Goal: Task Accomplishment & Management: Use online tool/utility

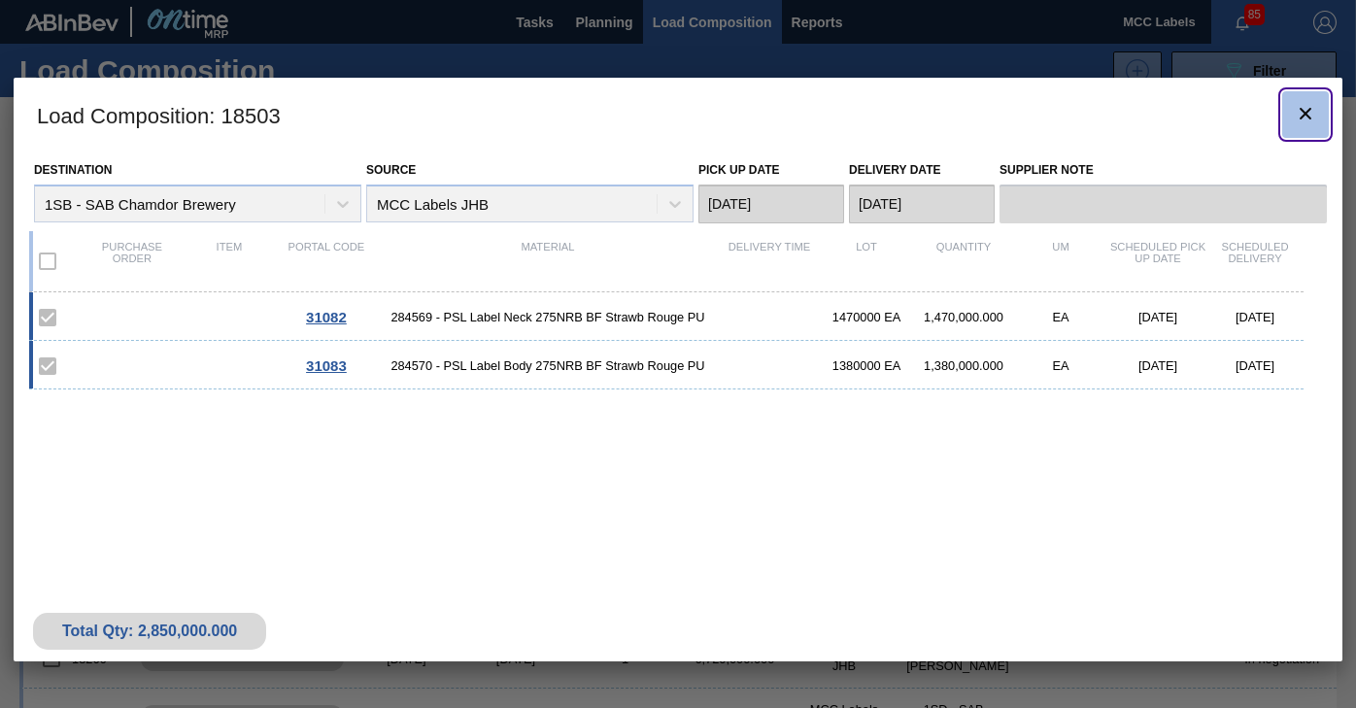
click at [1304, 118] on icon "botão de ícone" at bounding box center [1305, 113] width 23 height 23
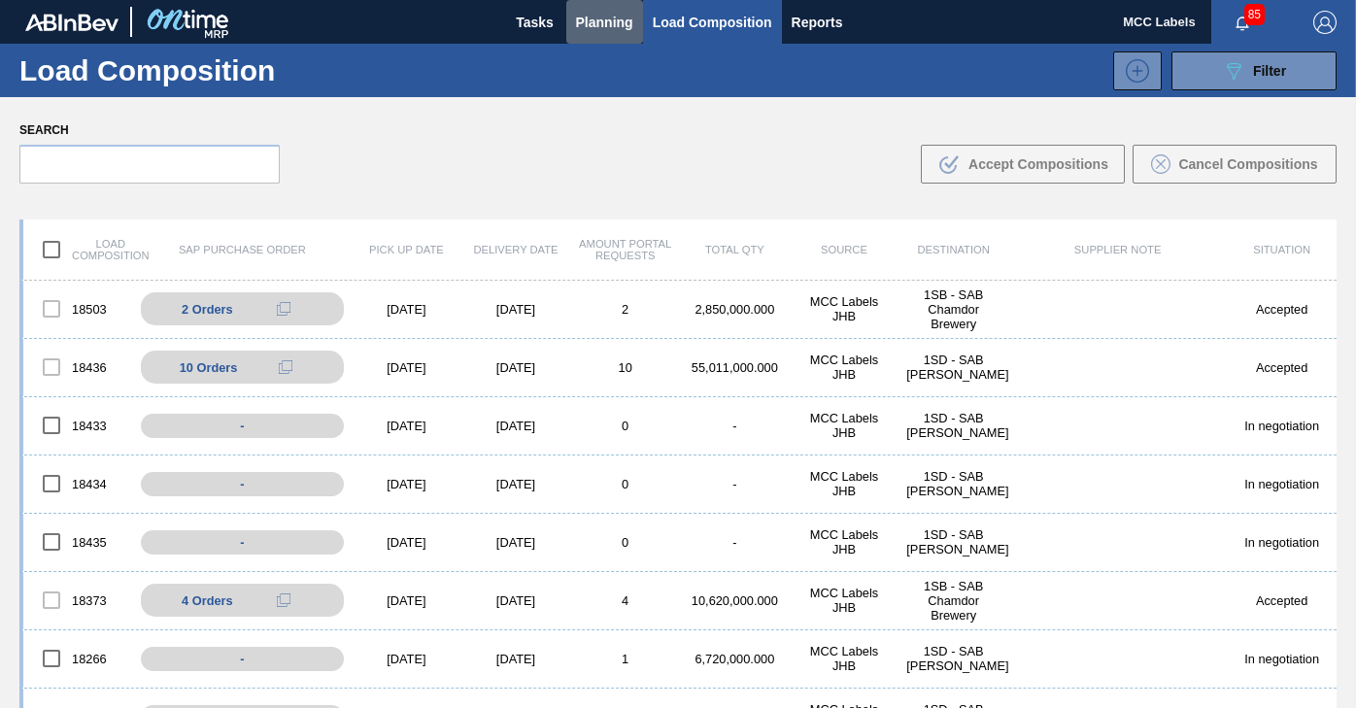
drag, startPoint x: 604, startPoint y: 27, endPoint x: 595, endPoint y: 62, distance: 36.3
click at [601, 33] on span "Planning" at bounding box center [604, 22] width 57 height 23
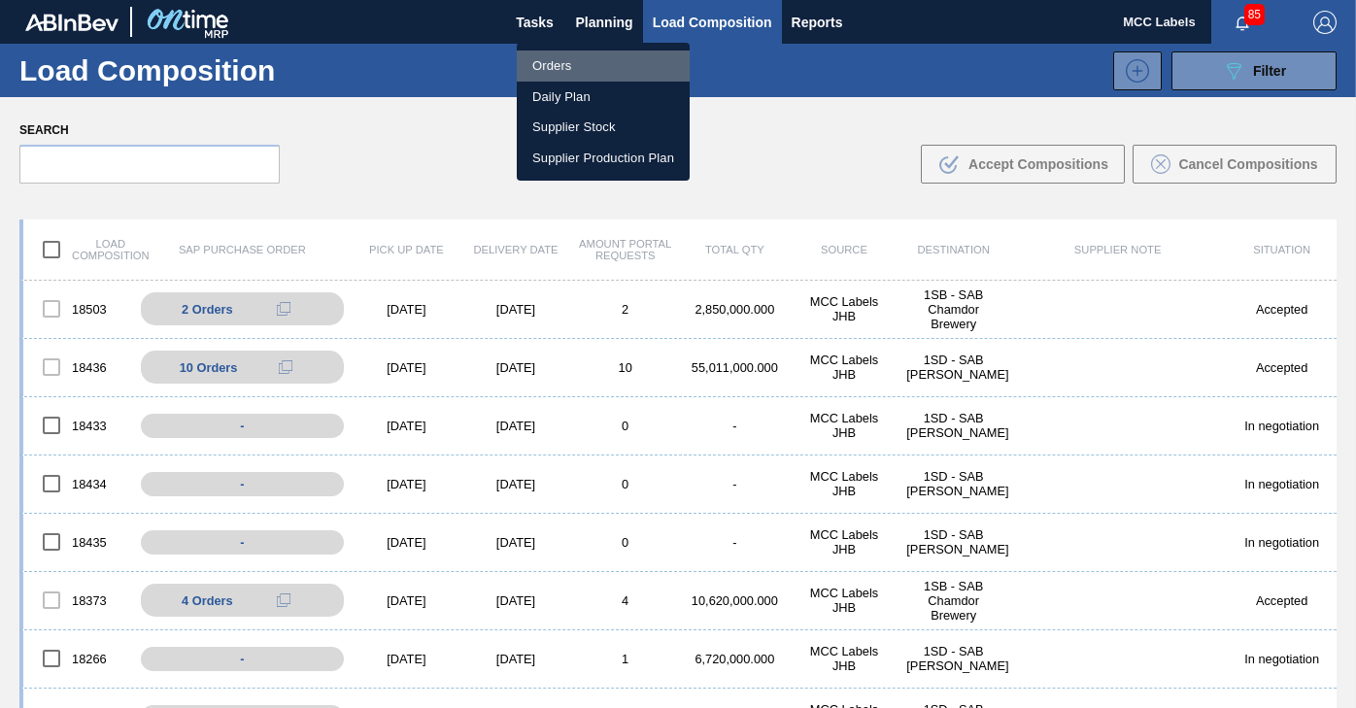
click at [562, 59] on li "Orders" at bounding box center [603, 66] width 173 height 31
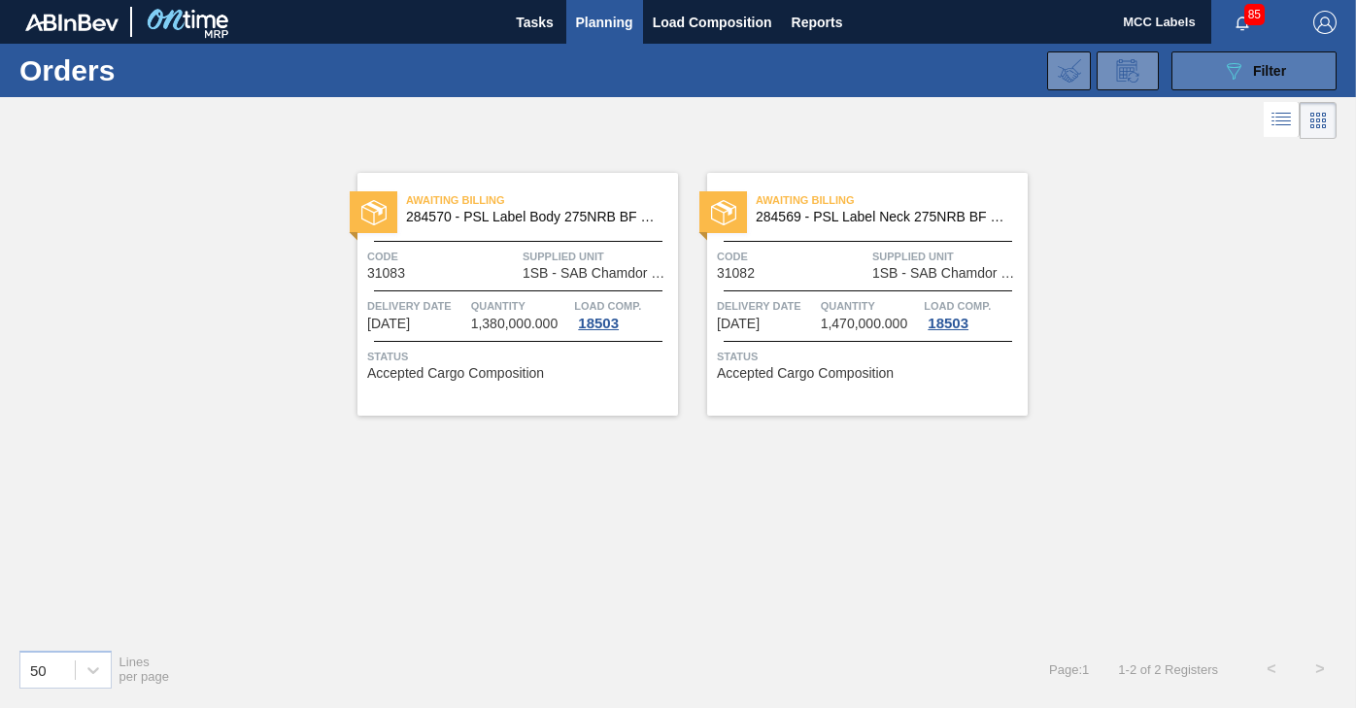
click at [1211, 66] on button "089F7B8B-B2A5-4AFE-B5C0-19BA573D28AC Filter" at bounding box center [1254, 70] width 165 height 39
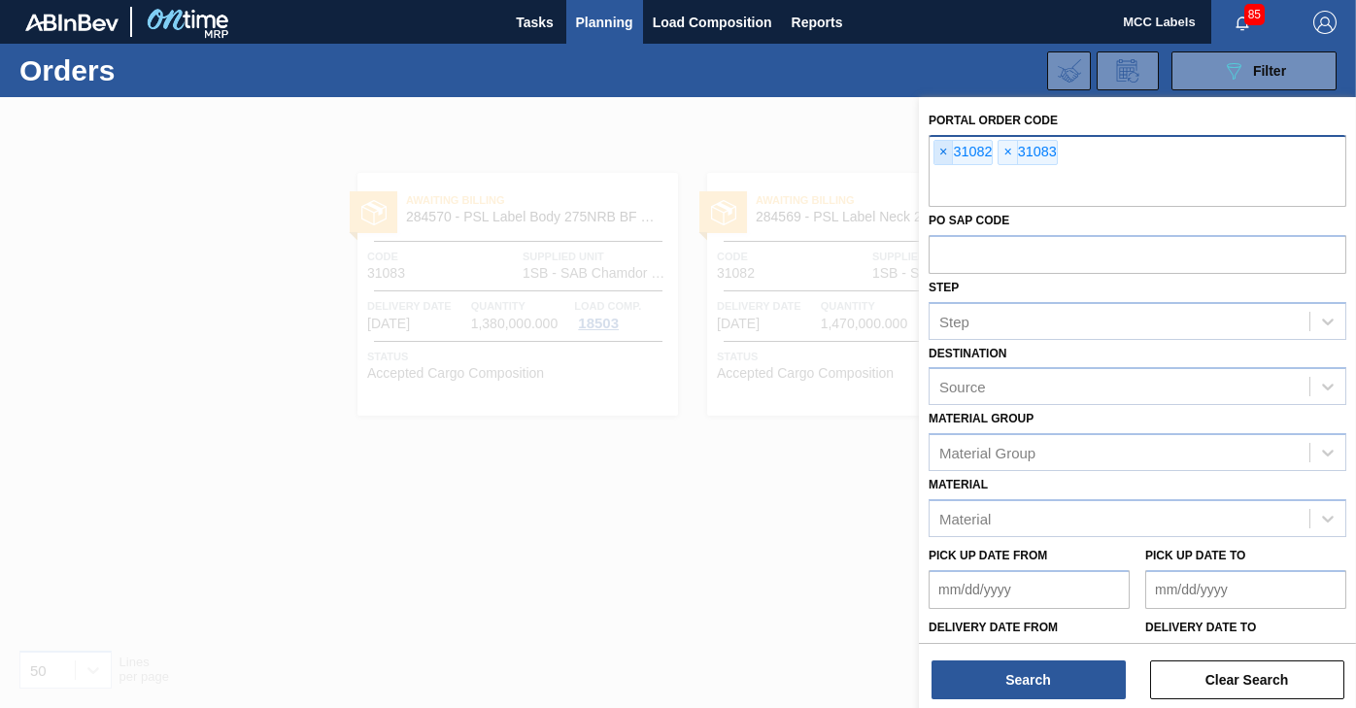
click at [938, 156] on span "×" at bounding box center [944, 152] width 18 height 23
click at [939, 155] on span "×" at bounding box center [944, 152] width 18 height 23
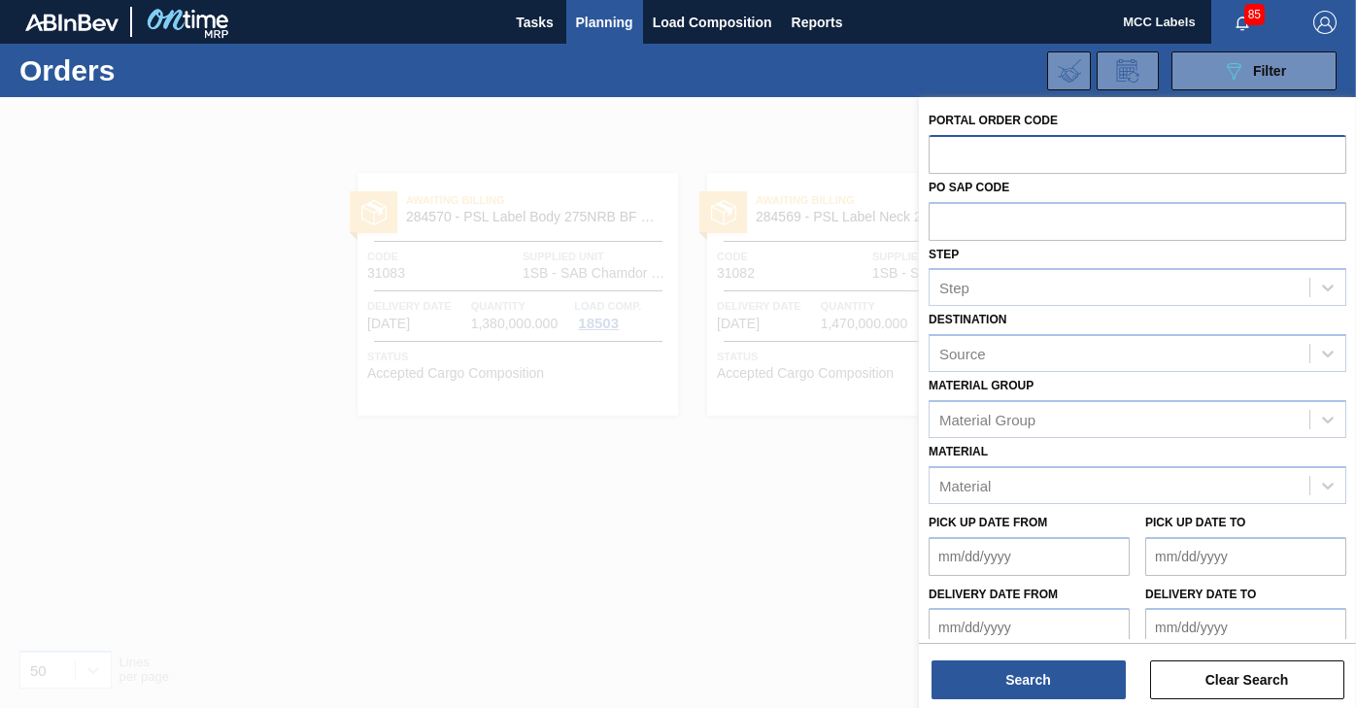
click at [939, 155] on input "text" at bounding box center [1138, 153] width 418 height 37
type input "31096"
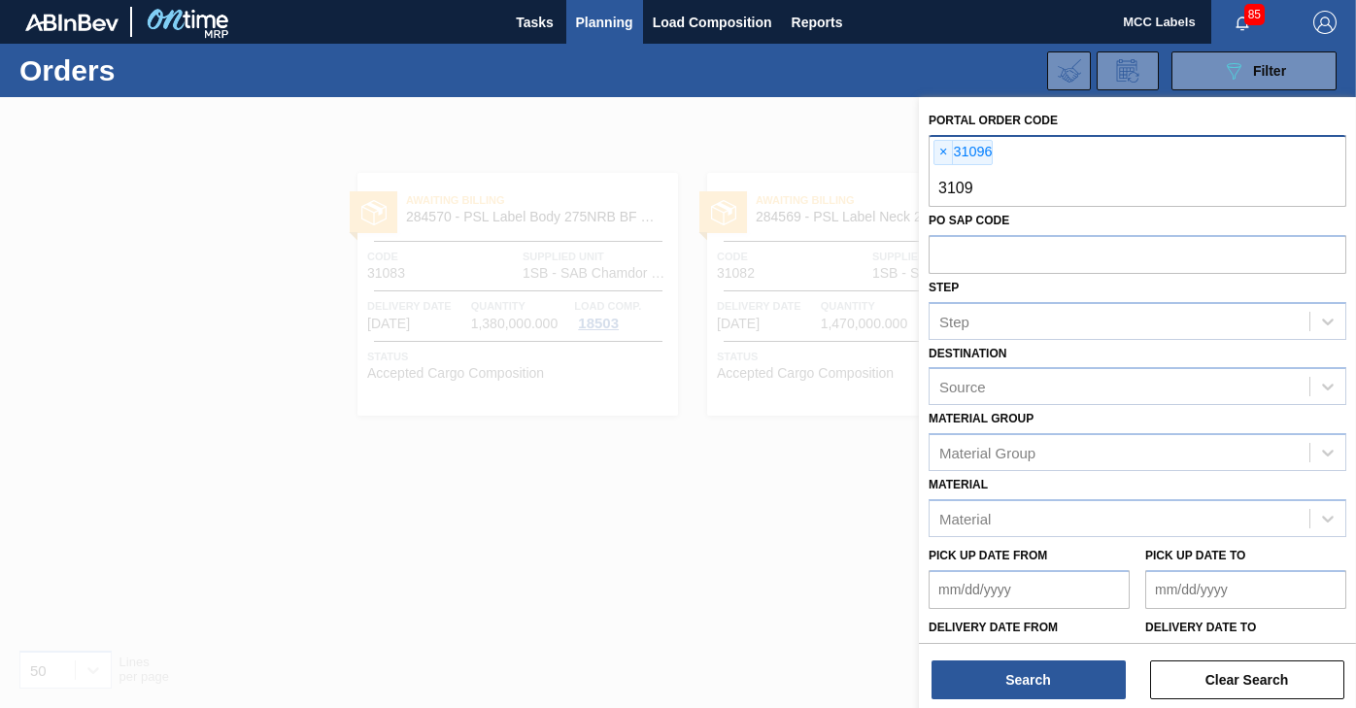
type input "31098"
type input "31097"
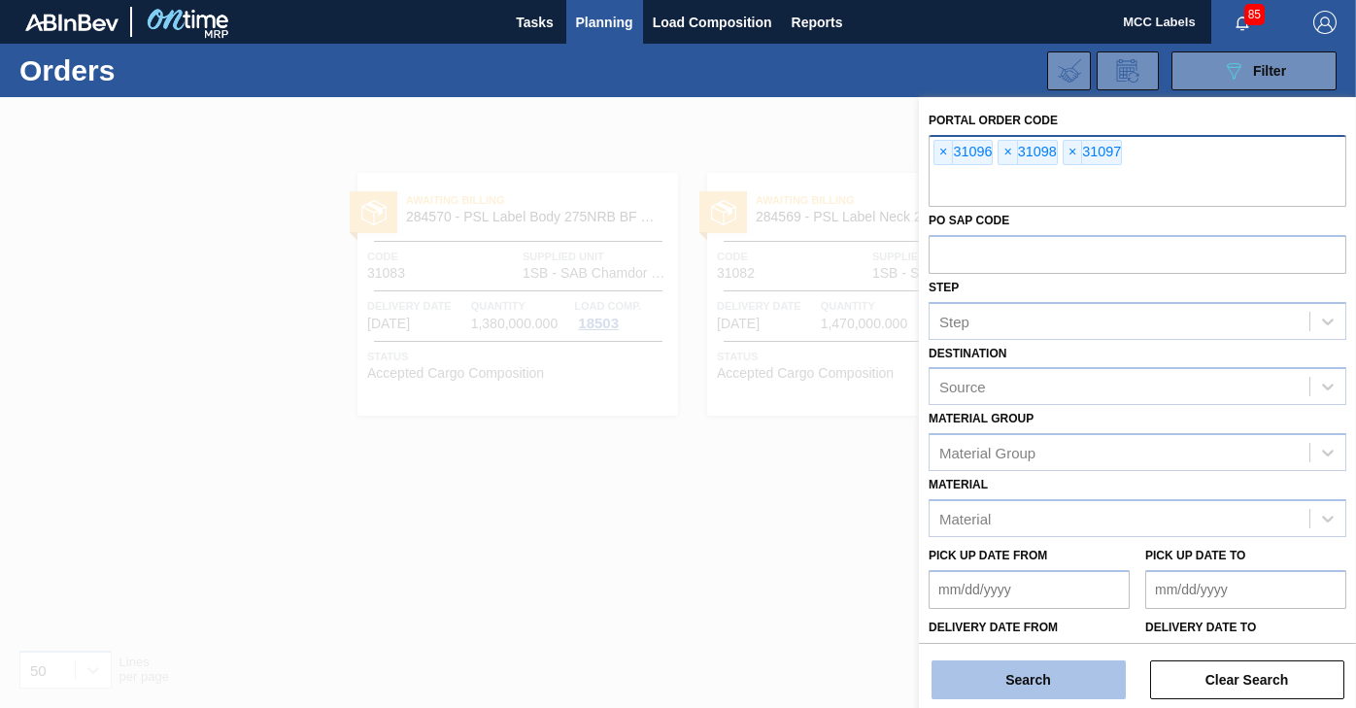
click at [1026, 681] on button "Search" at bounding box center [1029, 680] width 194 height 39
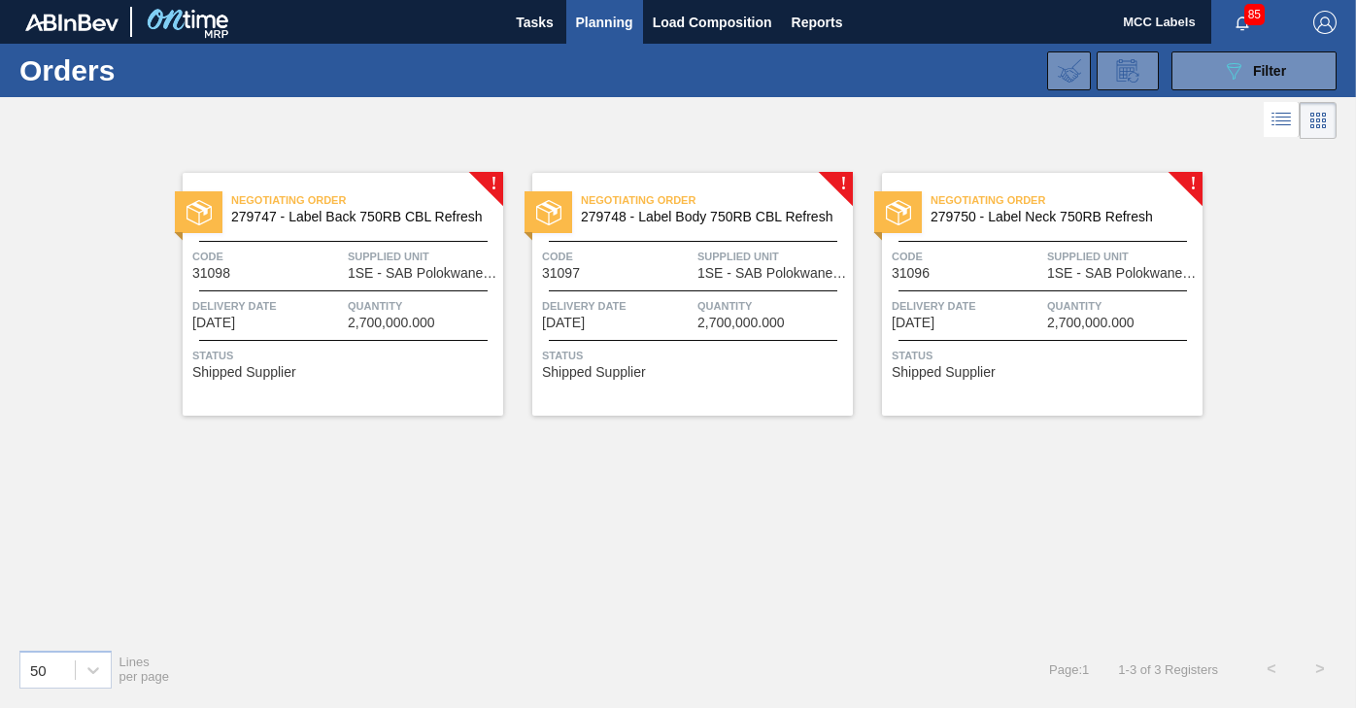
click at [461, 312] on span "Quantity" at bounding box center [423, 305] width 151 height 19
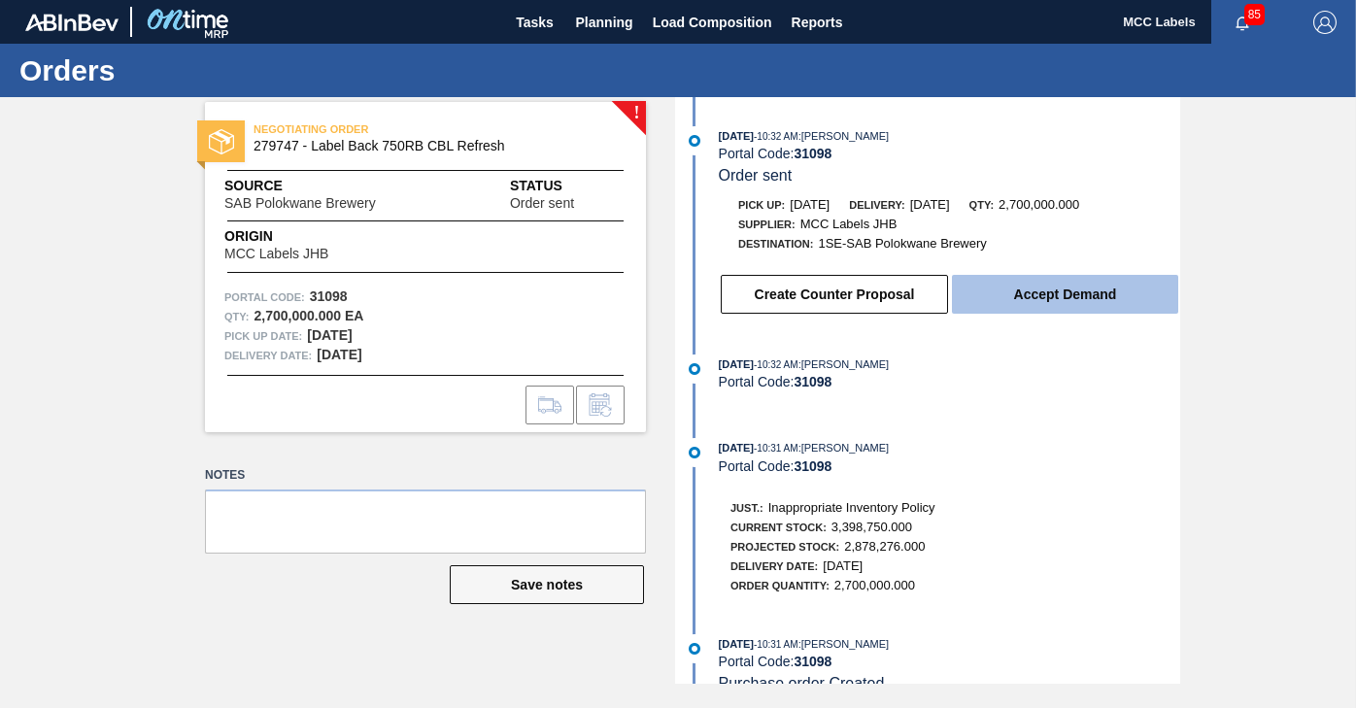
click at [959, 287] on button "Accept Demand" at bounding box center [1065, 294] width 226 height 39
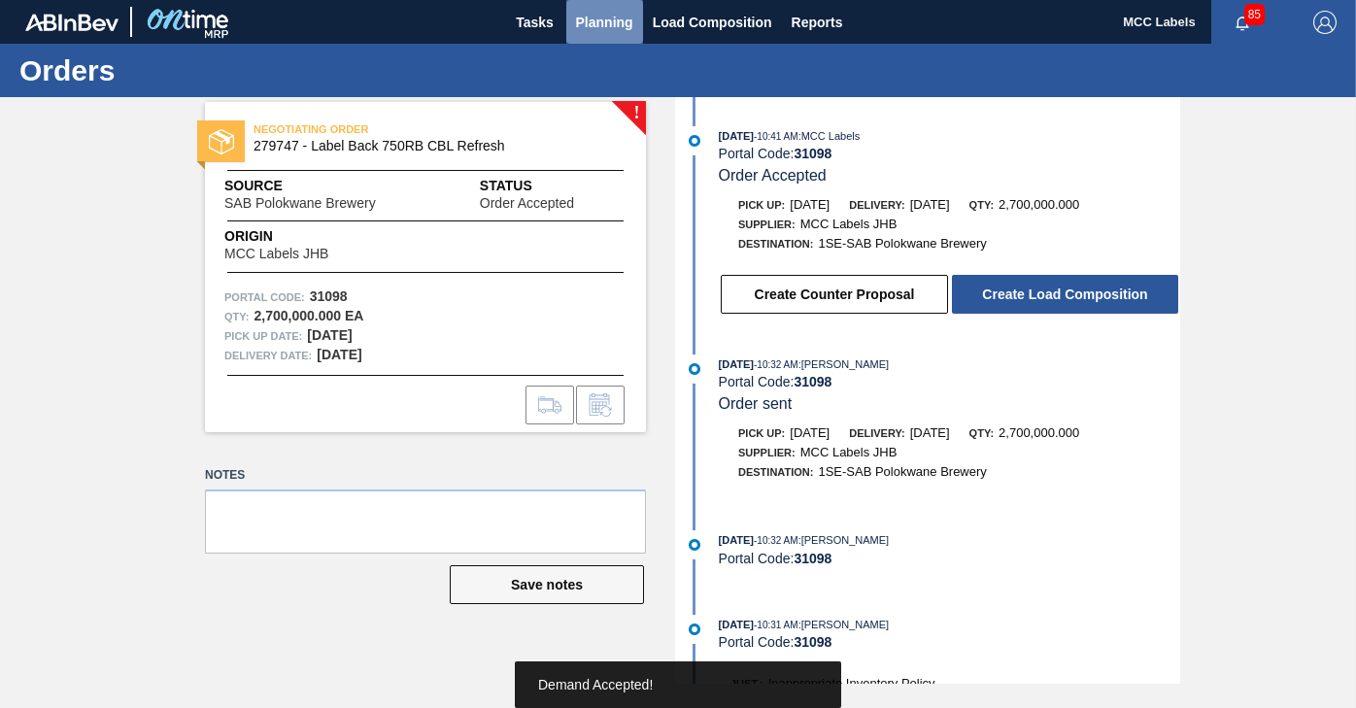
click at [617, 21] on span "Planning" at bounding box center [604, 22] width 57 height 23
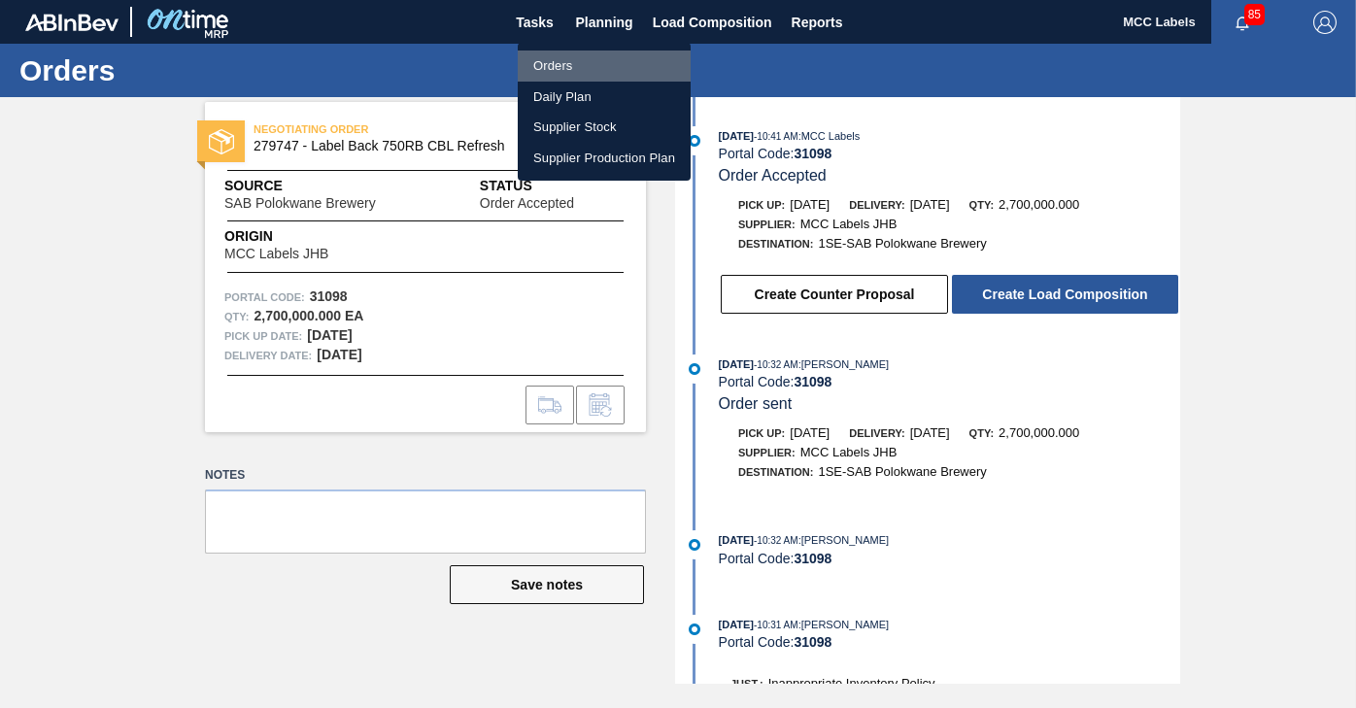
click at [555, 63] on li "Orders" at bounding box center [604, 66] width 173 height 31
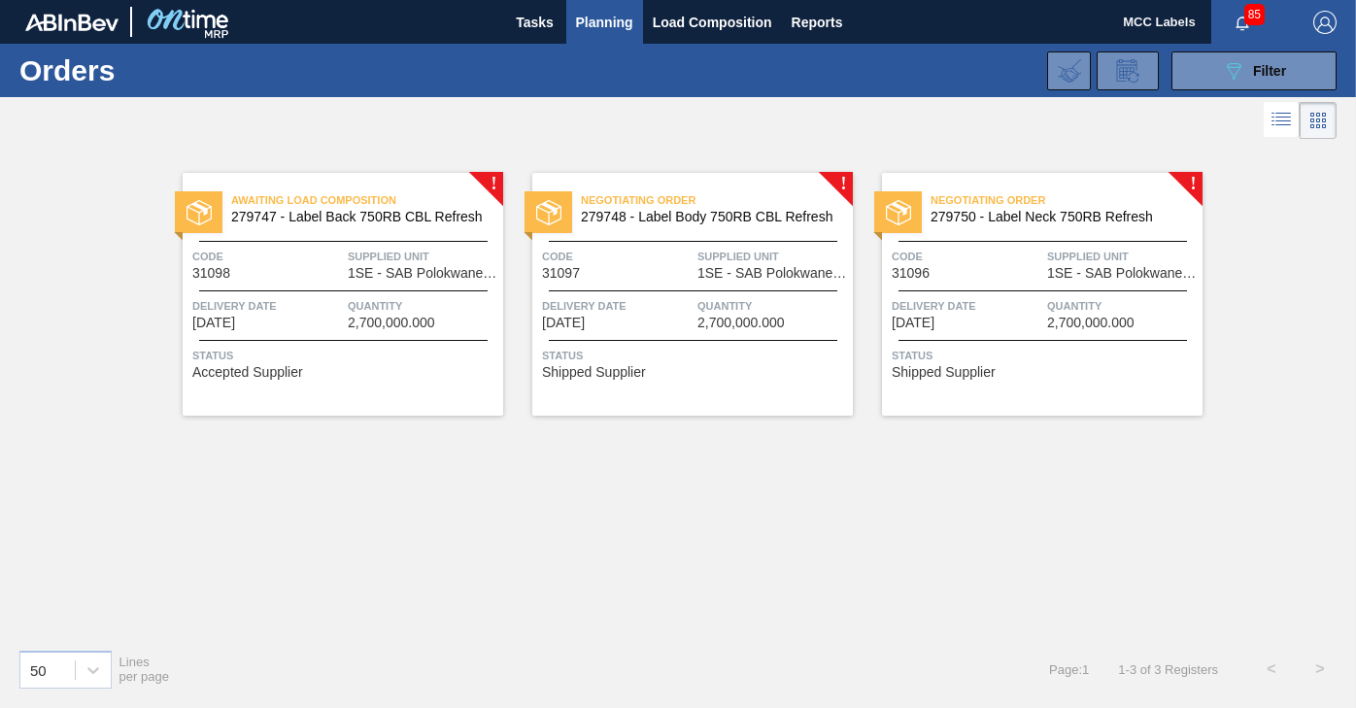
click at [752, 318] on span "2,700,000.000" at bounding box center [741, 323] width 87 height 15
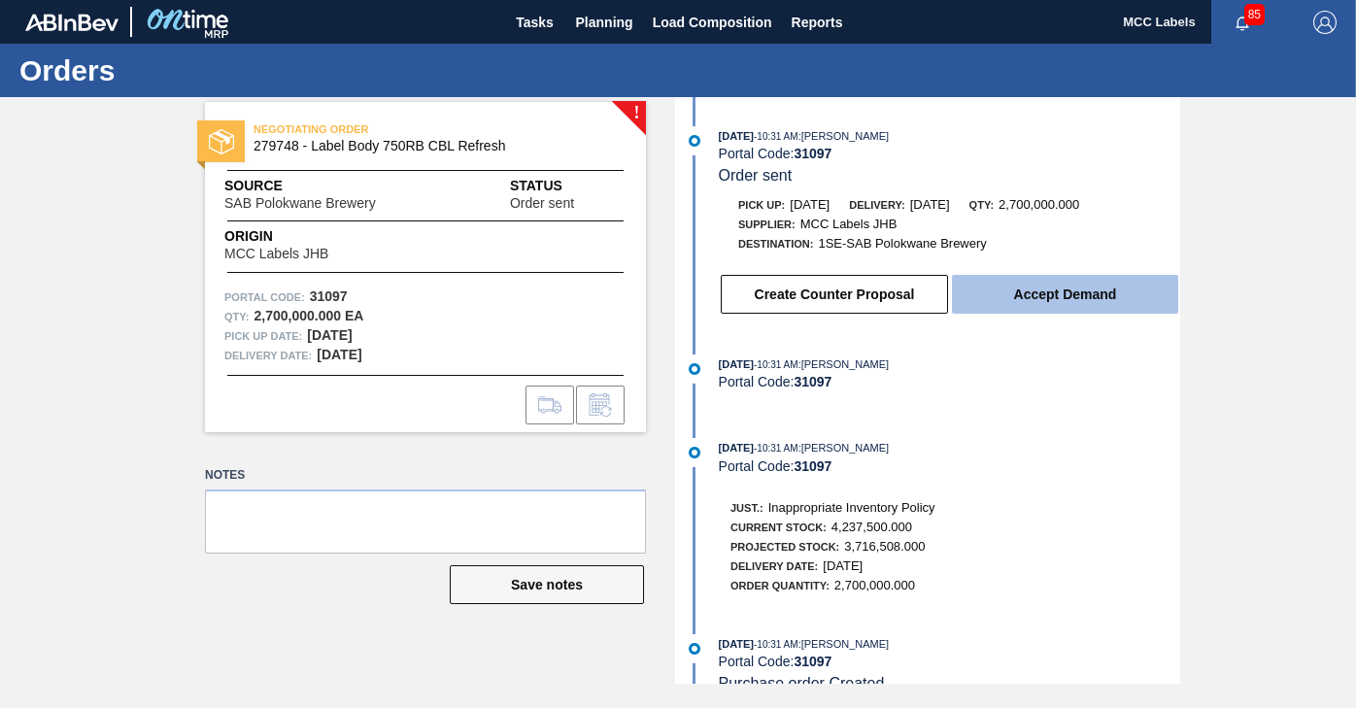
click at [979, 304] on button "Accept Demand" at bounding box center [1065, 294] width 226 height 39
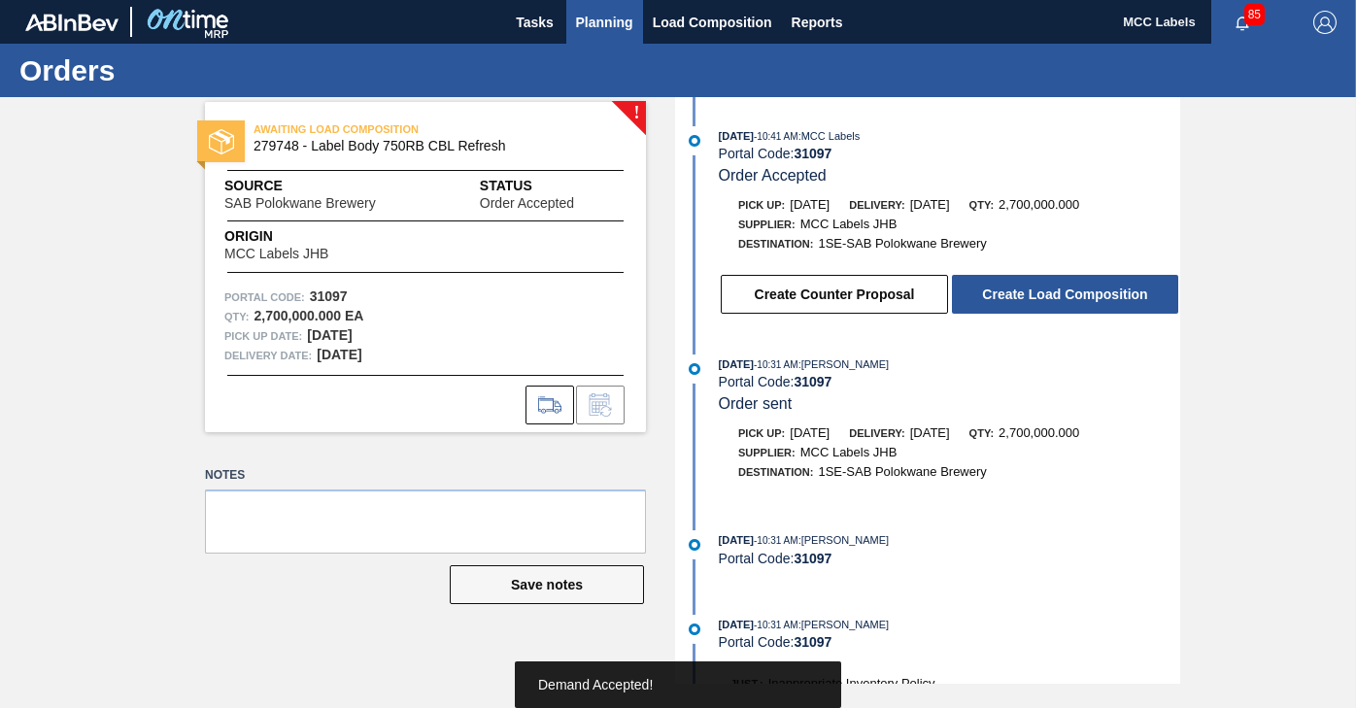
click at [608, 15] on button "Planning" at bounding box center [604, 22] width 77 height 44
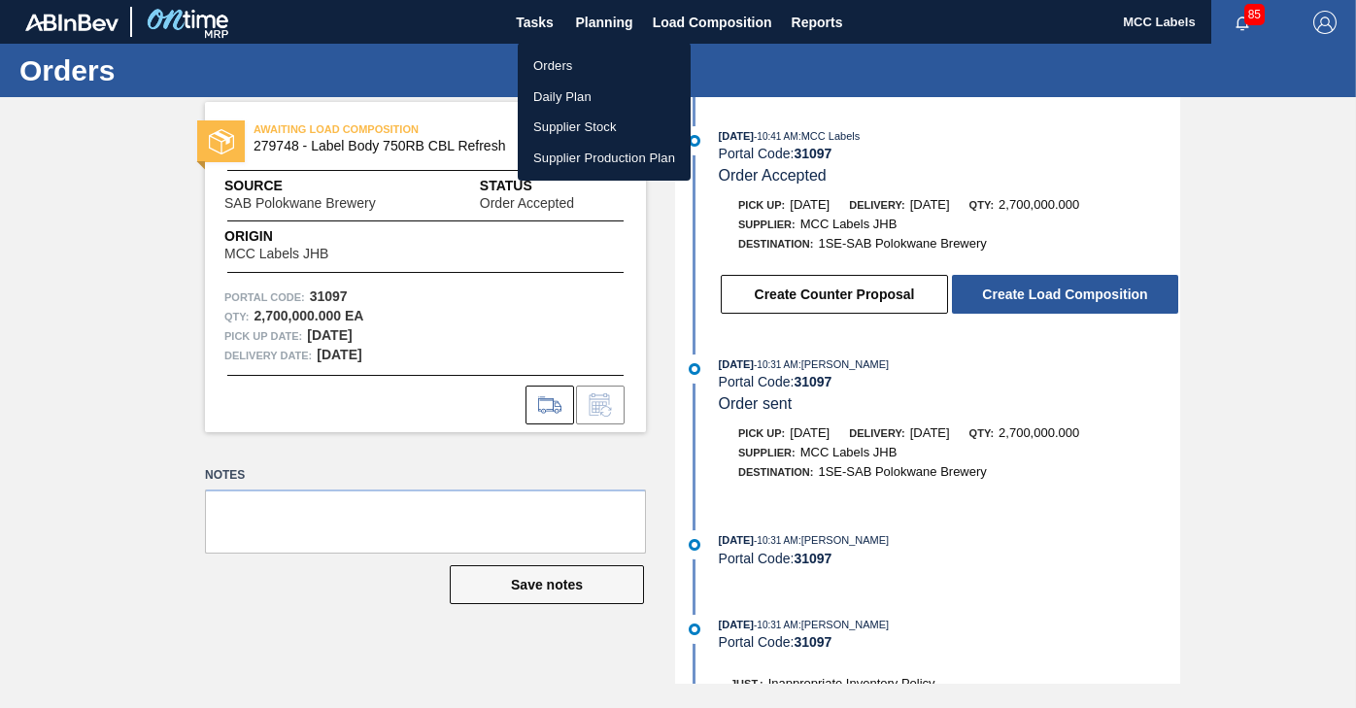
click at [621, 23] on div at bounding box center [678, 354] width 1356 height 708
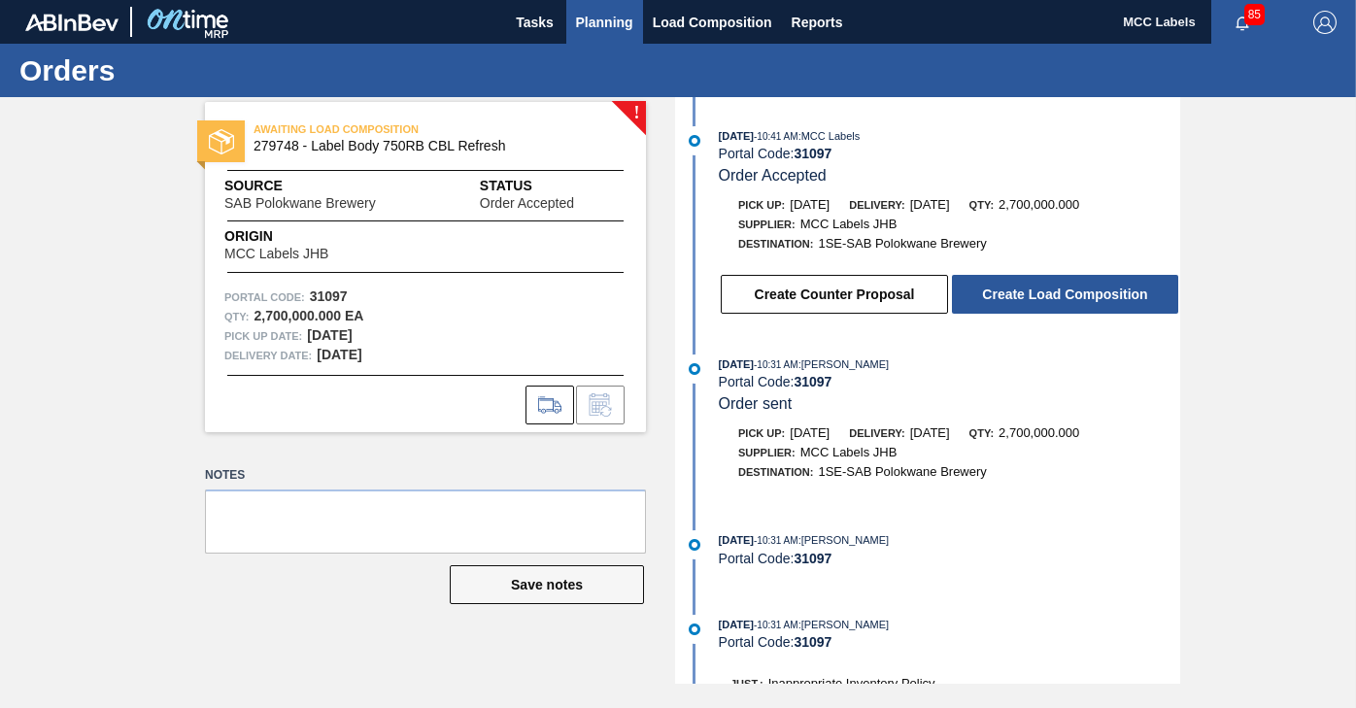
click at [604, 25] on span "Planning" at bounding box center [604, 22] width 57 height 23
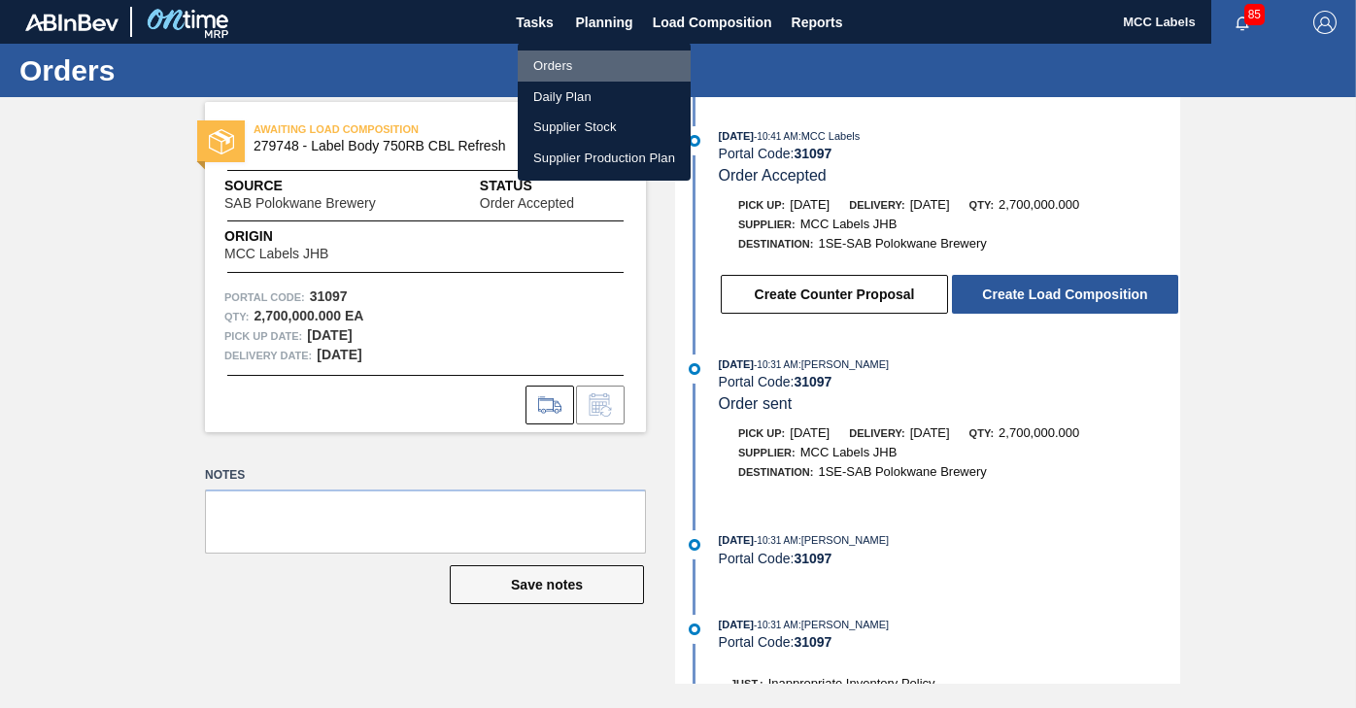
click at [557, 63] on li "Orders" at bounding box center [604, 66] width 173 height 31
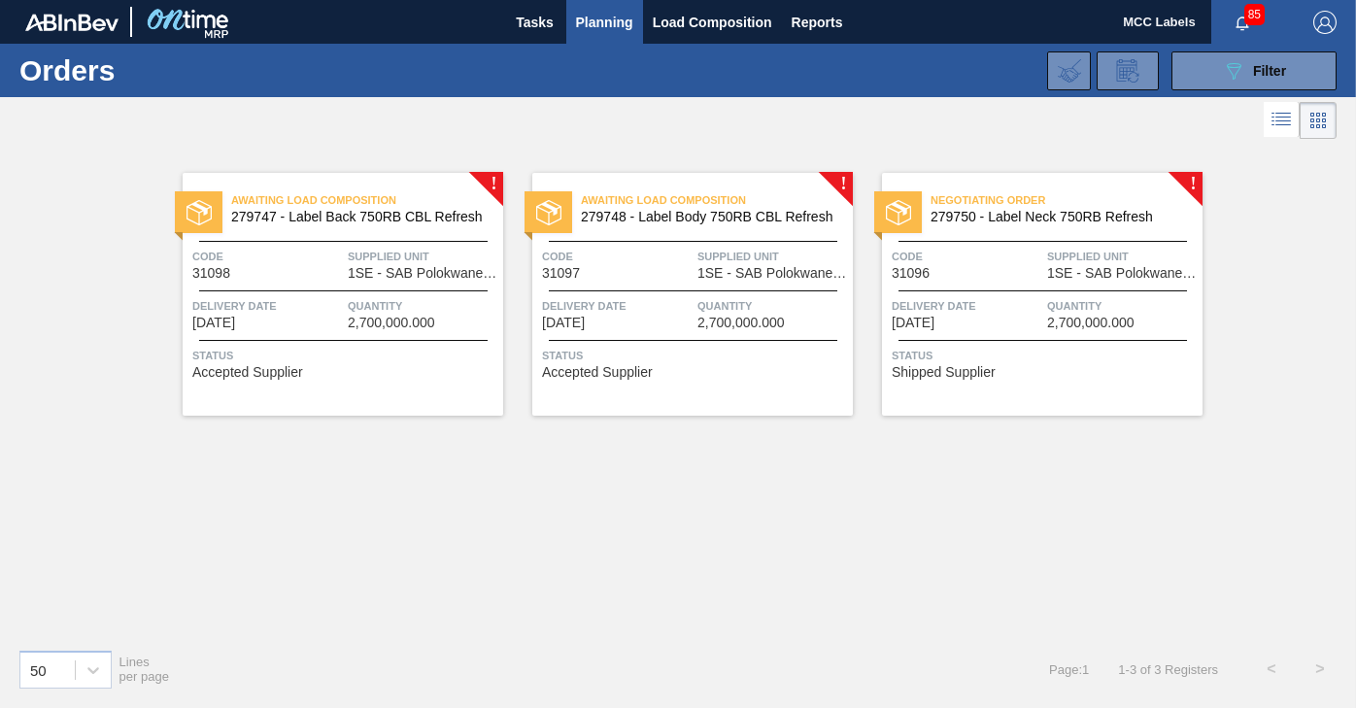
click at [1092, 308] on span "Quantity" at bounding box center [1122, 305] width 151 height 19
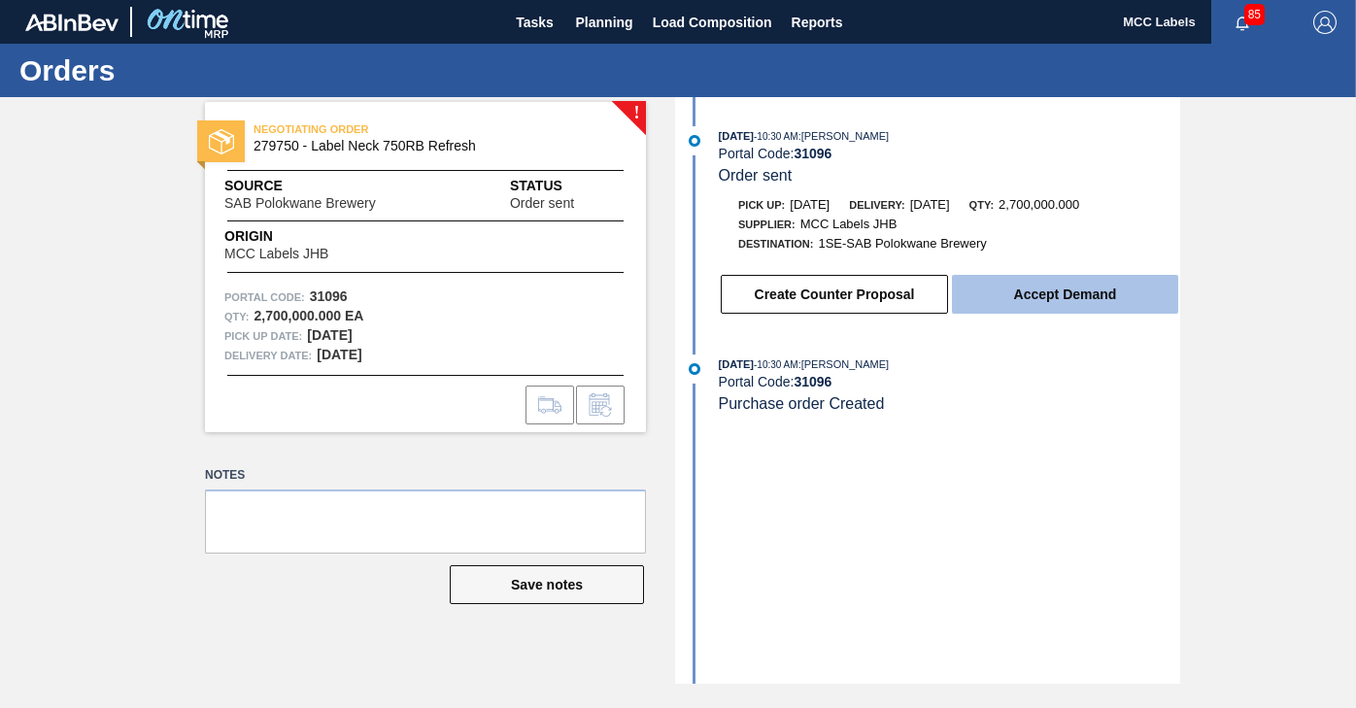
click at [1100, 307] on button "Accept Demand" at bounding box center [1065, 294] width 226 height 39
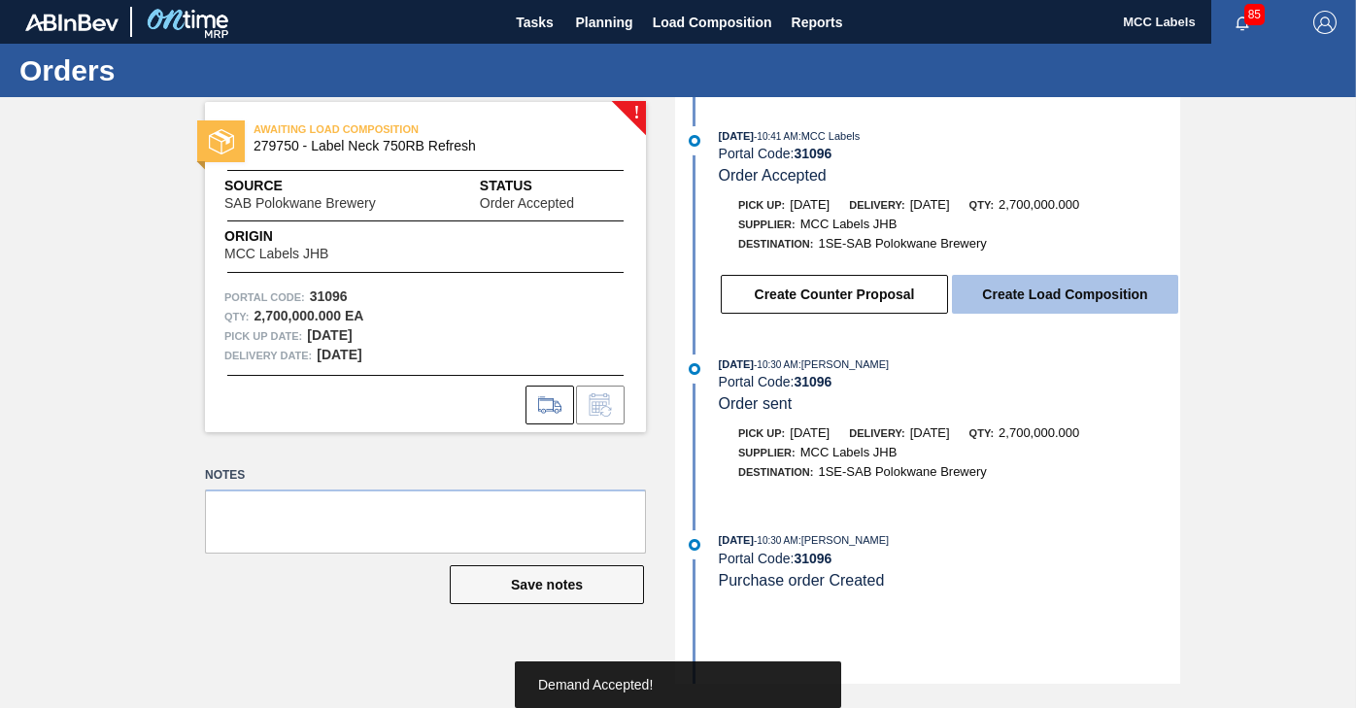
click at [1043, 305] on button "Create Load Composition" at bounding box center [1065, 294] width 226 height 39
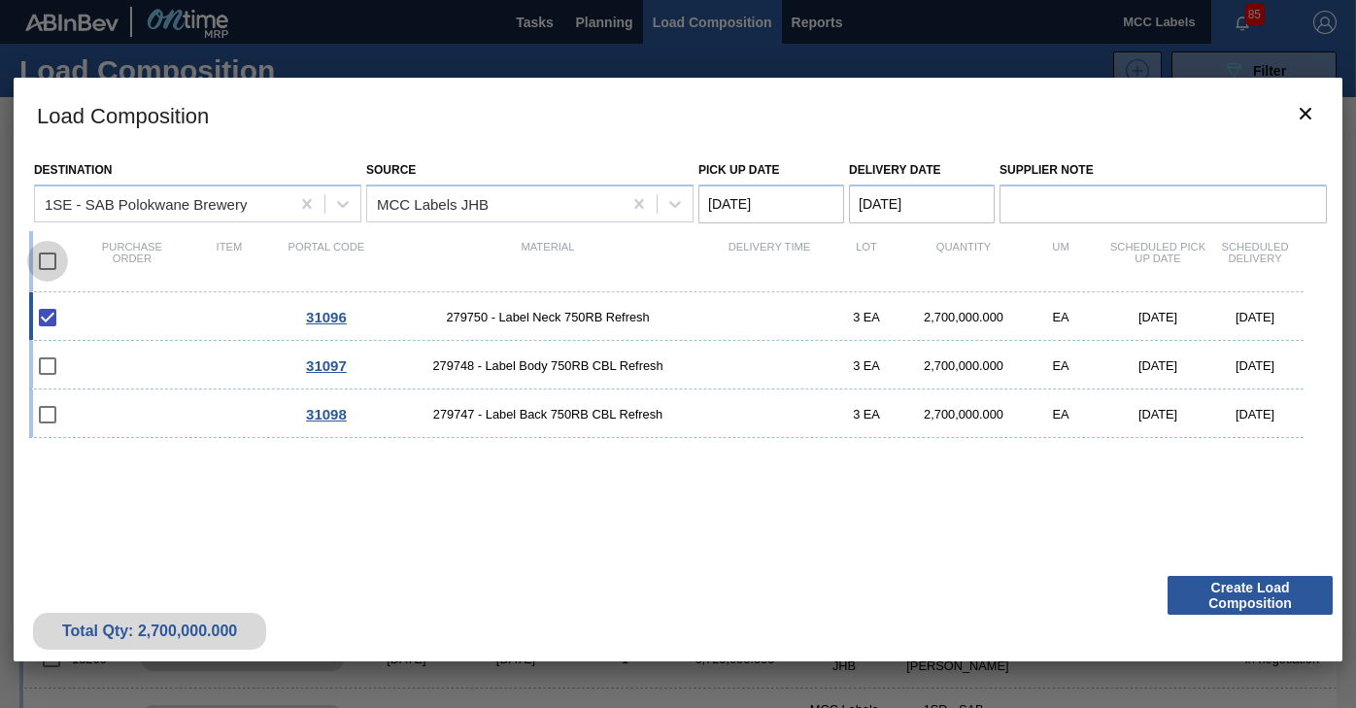
click at [53, 257] on input "checkbox" at bounding box center [47, 261] width 41 height 41
checkbox input "true"
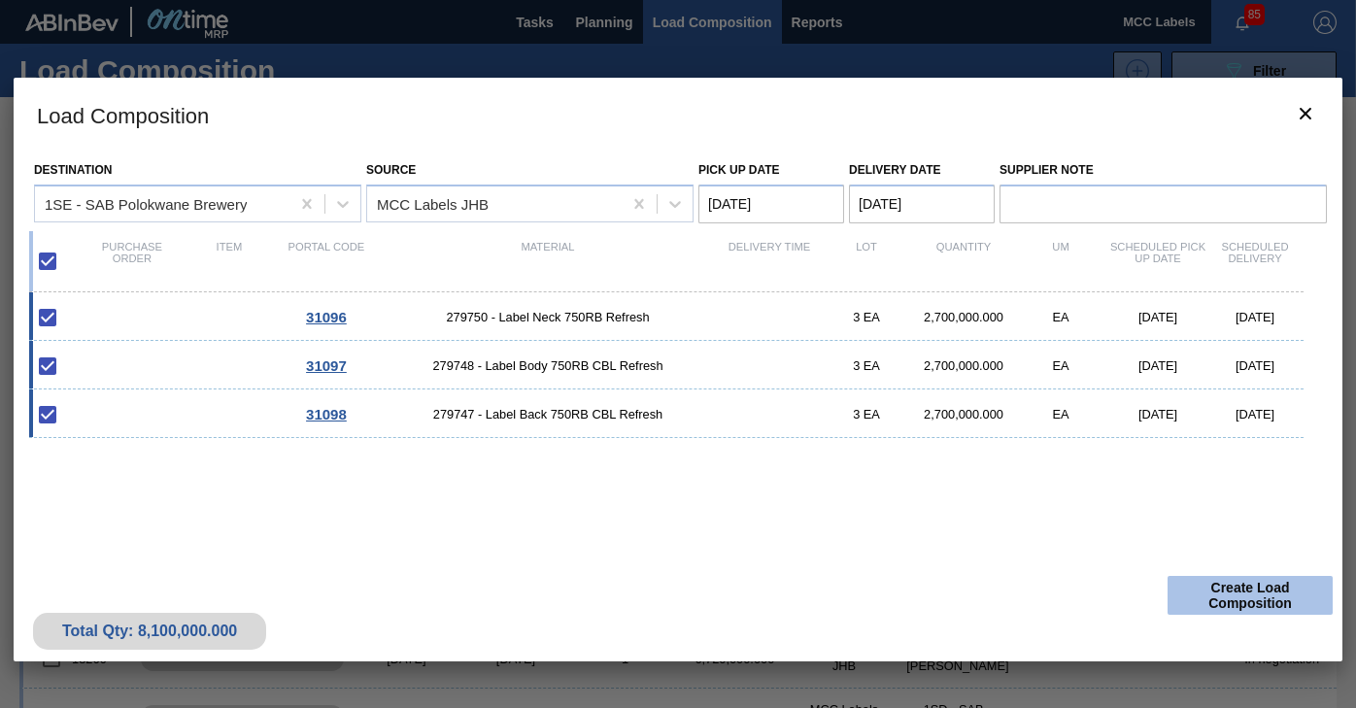
click at [1278, 604] on button "Create Load Composition" at bounding box center [1250, 595] width 165 height 39
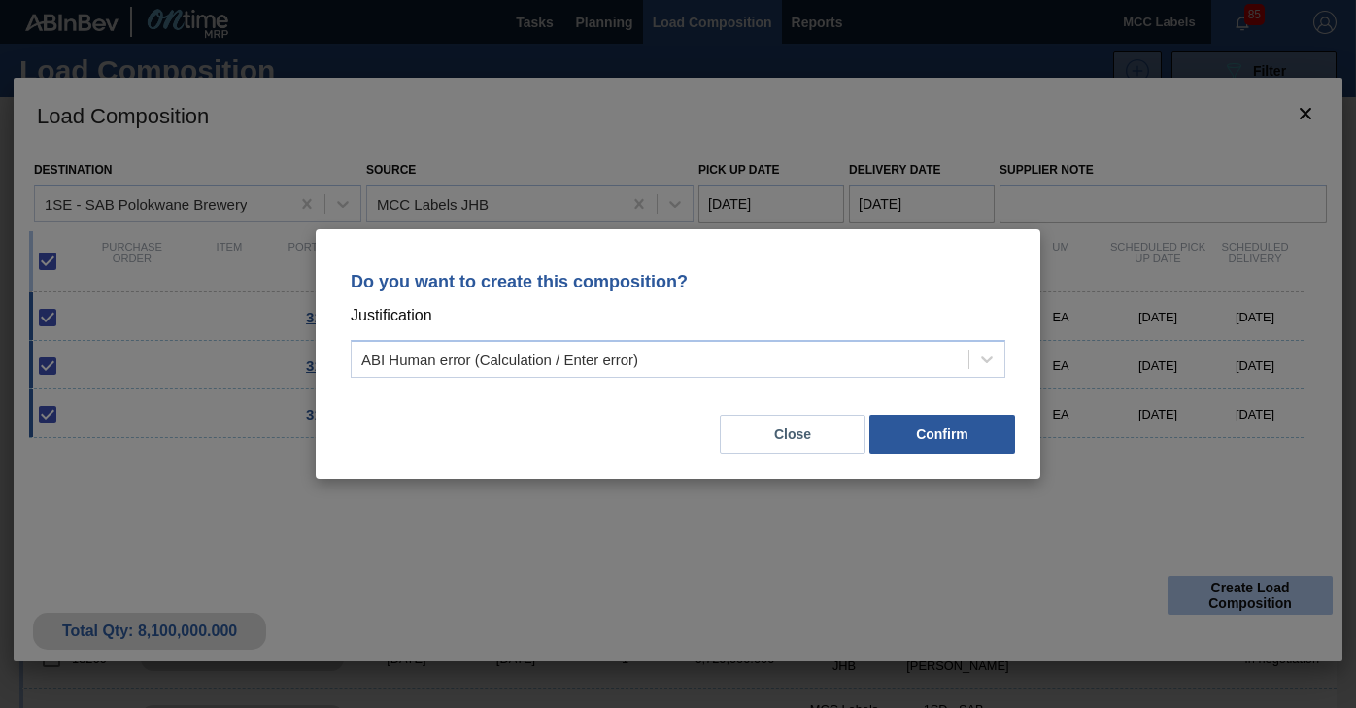
click at [1278, 604] on div "Do you want to create this composition? Justification ABI Human error (Calculat…" at bounding box center [678, 354] width 1356 height 708
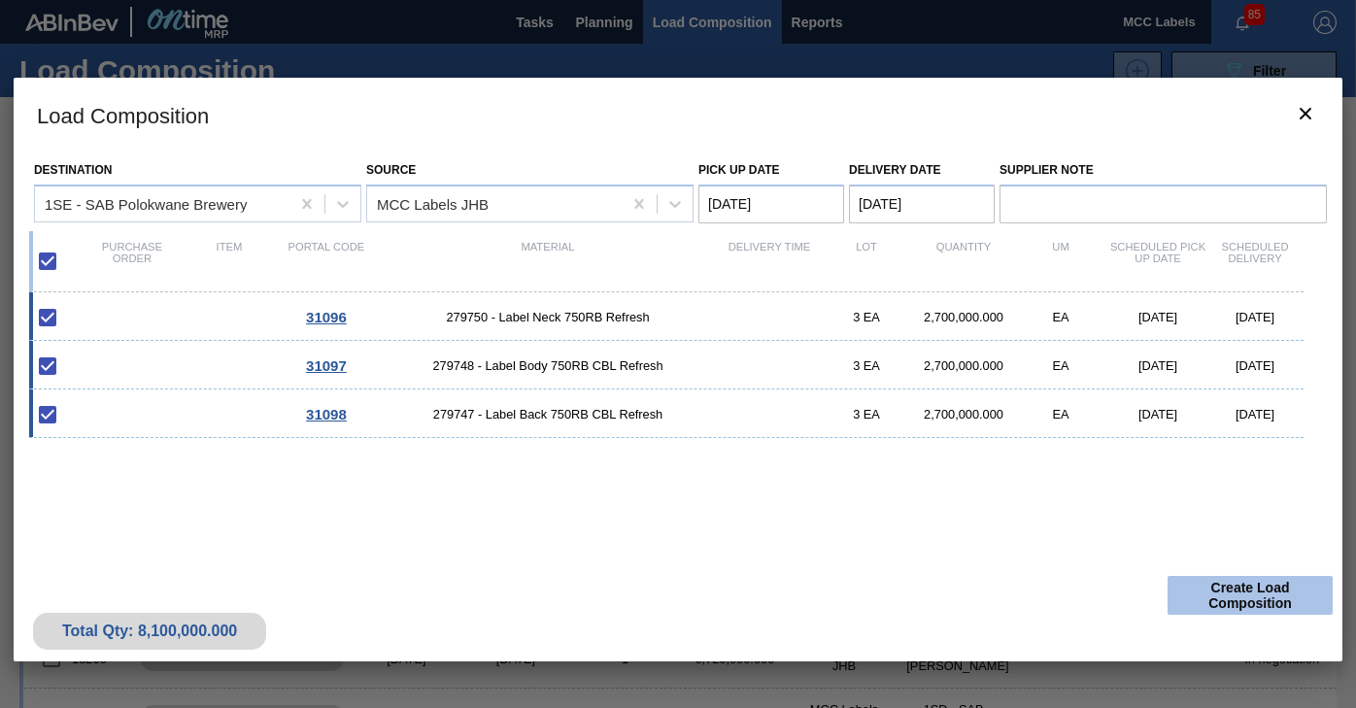
click at [1268, 595] on button "Create Load Composition" at bounding box center [1250, 595] width 165 height 39
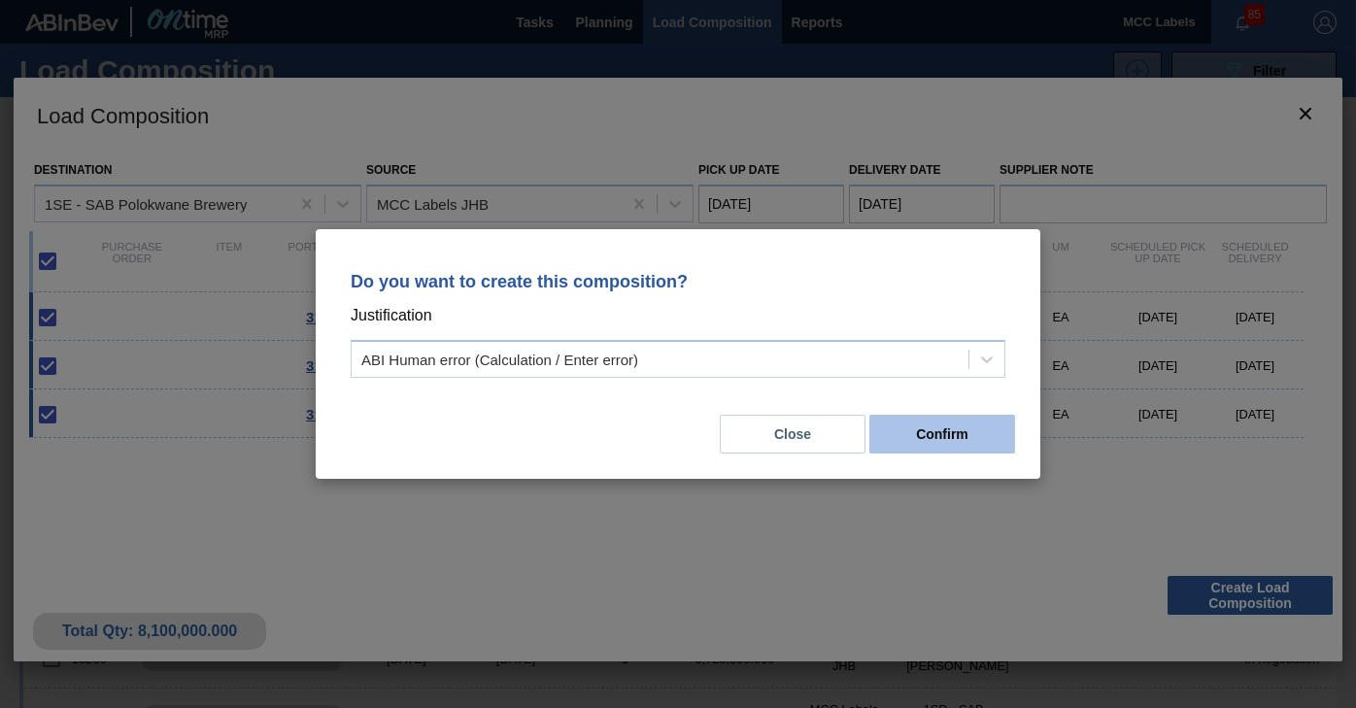
click at [932, 432] on button "Confirm" at bounding box center [943, 434] width 146 height 39
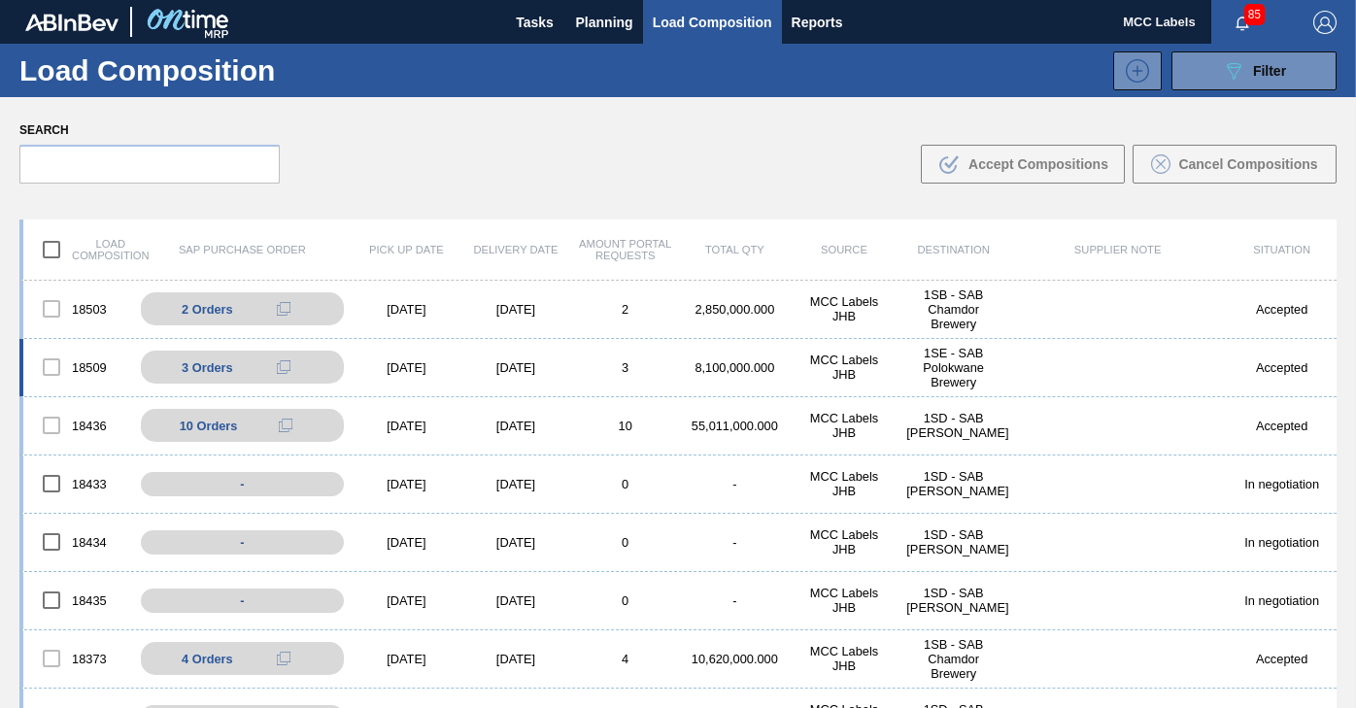
click at [817, 360] on div "MCC Labels JHB" at bounding box center [845, 367] width 110 height 29
click at [413, 374] on div "[DATE]" at bounding box center [407, 367] width 110 height 15
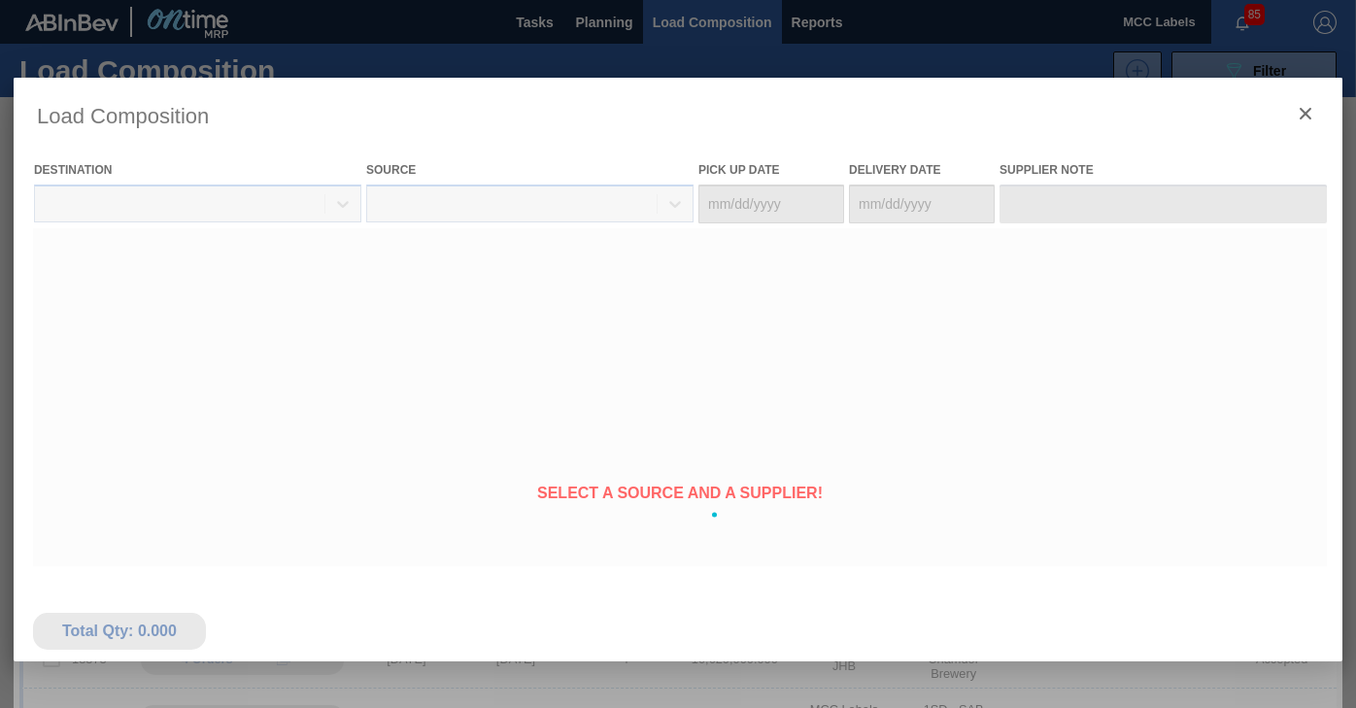
type Date "[DATE]"
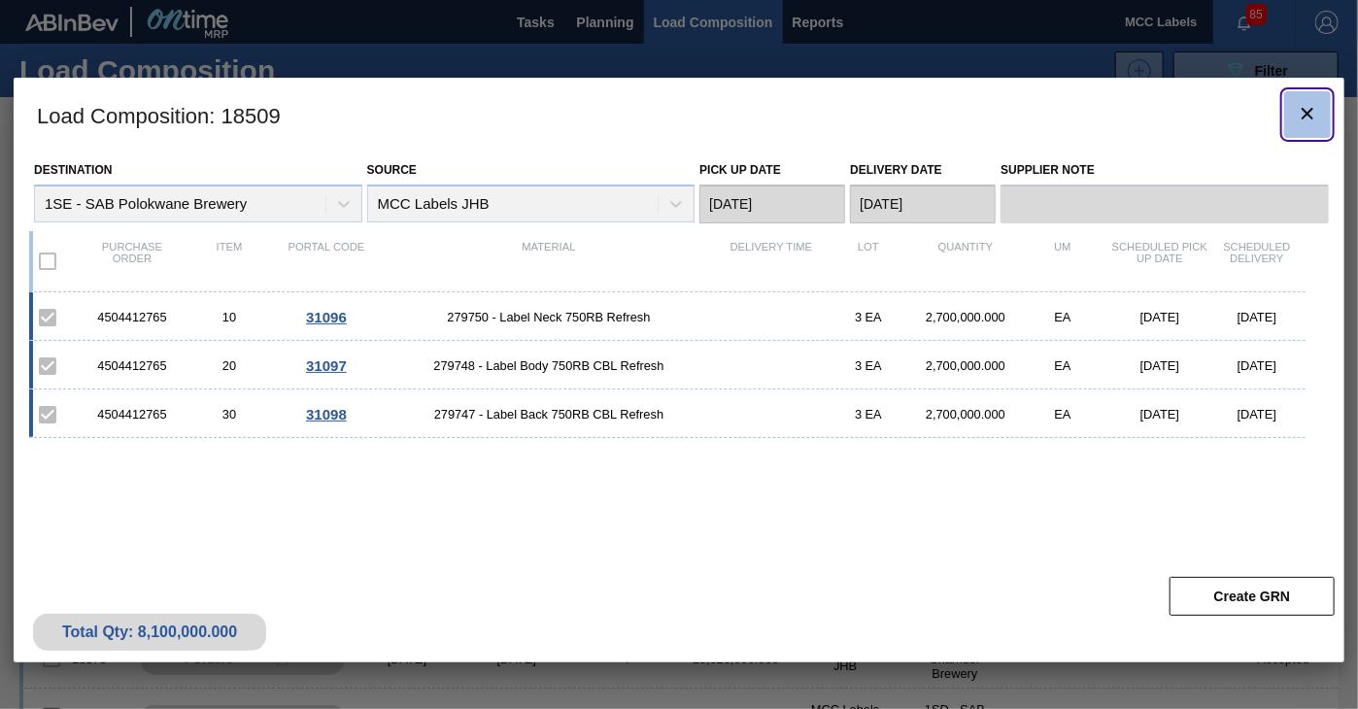
click at [1304, 114] on icon "botão de ícone" at bounding box center [1307, 113] width 23 height 23
